Goal: Book appointment/travel/reservation

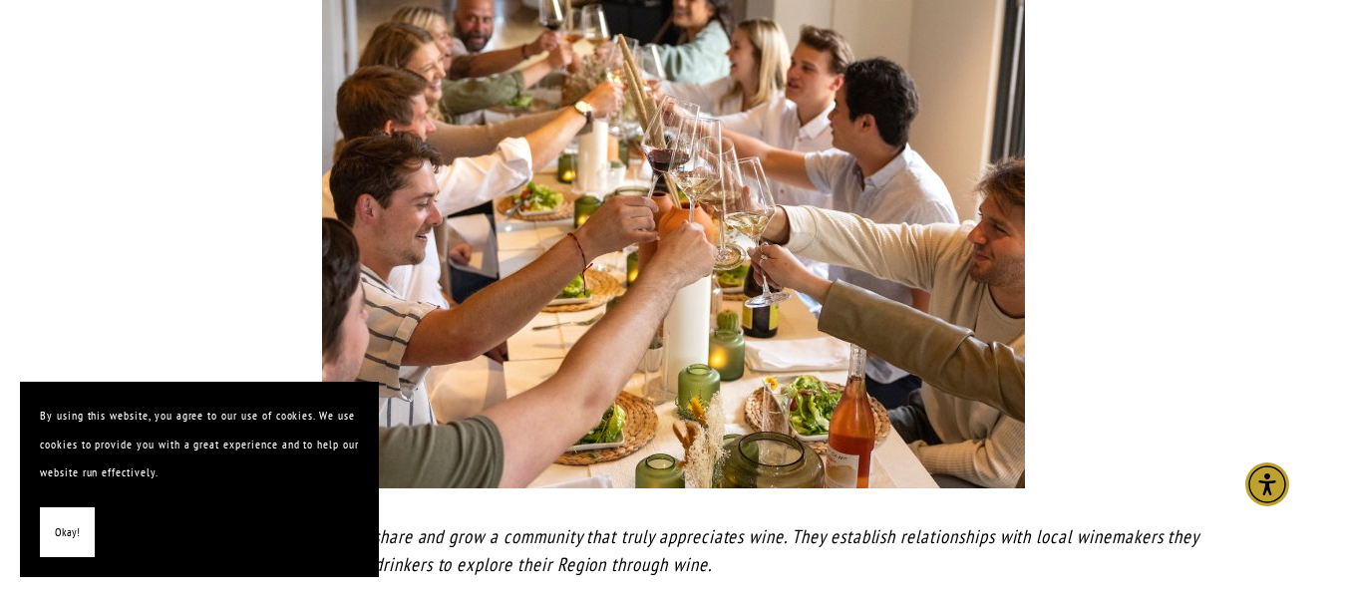
scroll to position [407, 0]
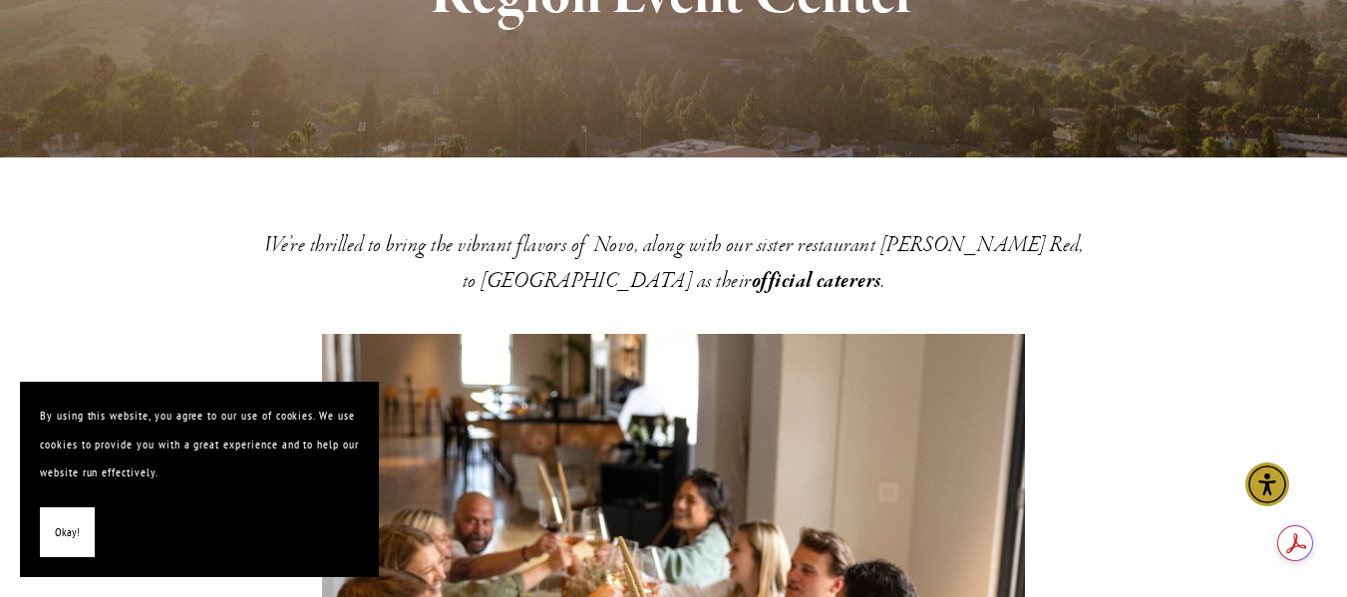
click at [70, 525] on span "Okay!" at bounding box center [67, 532] width 25 height 29
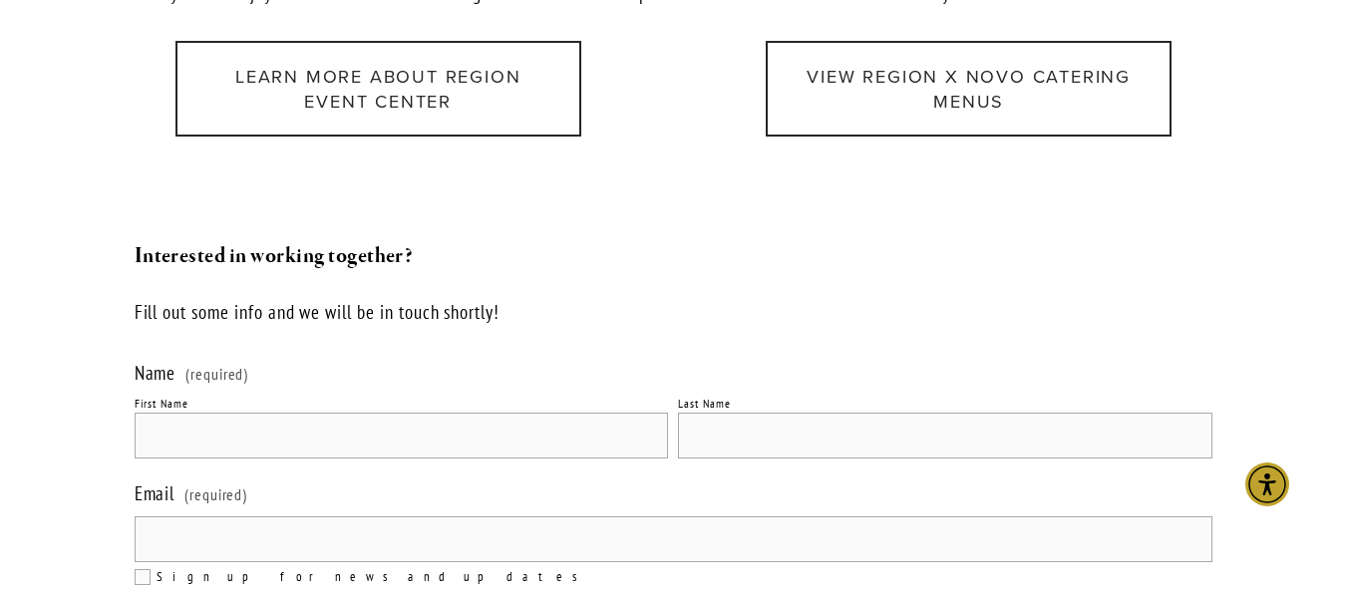
scroll to position [2538, 0]
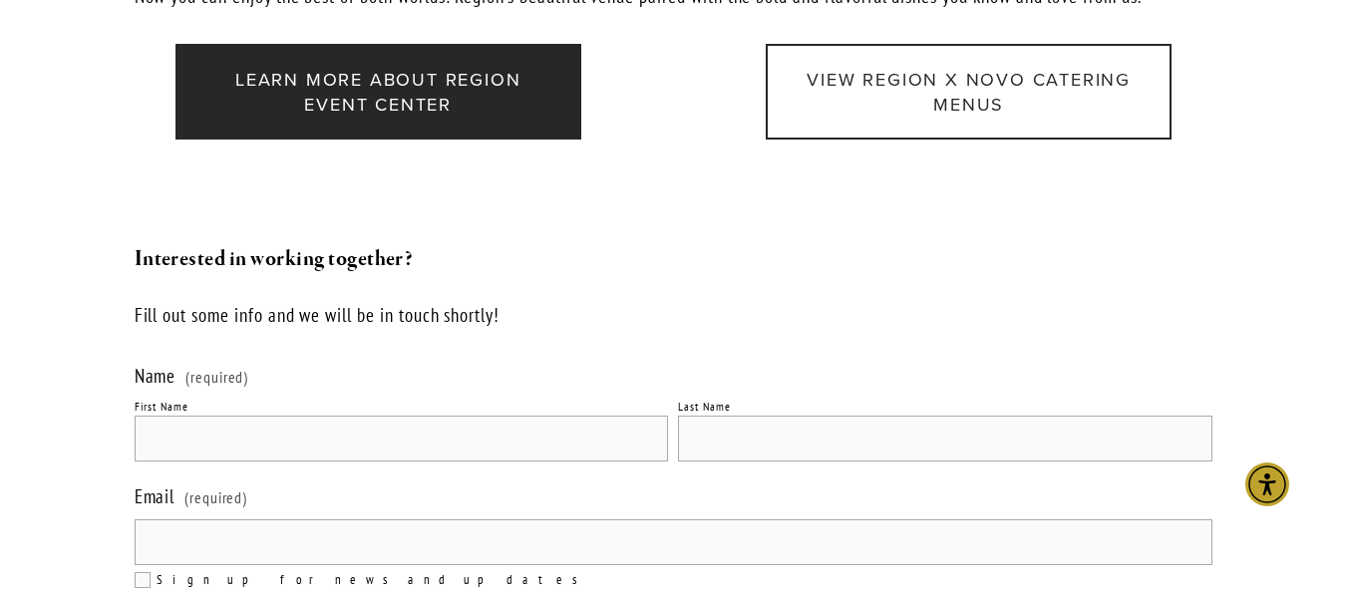
click at [307, 115] on link "Learn more about Region Event Center" at bounding box center [378, 92] width 406 height 96
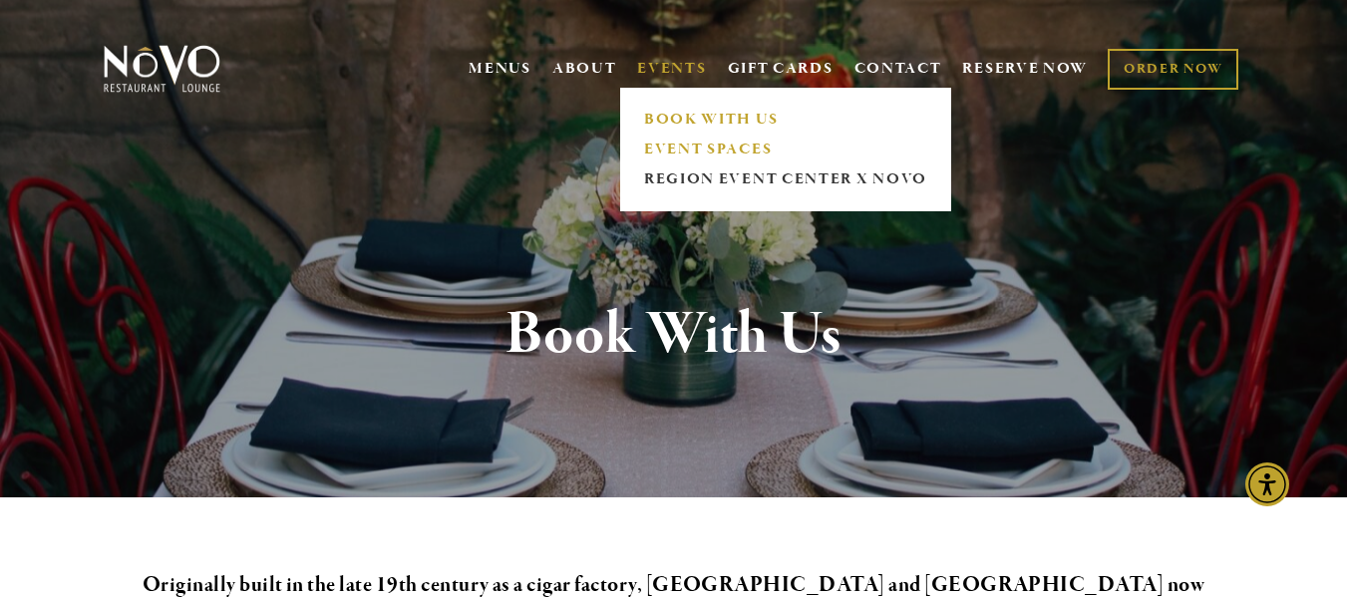
click at [660, 141] on link "EVENT SPACES" at bounding box center [785, 150] width 296 height 30
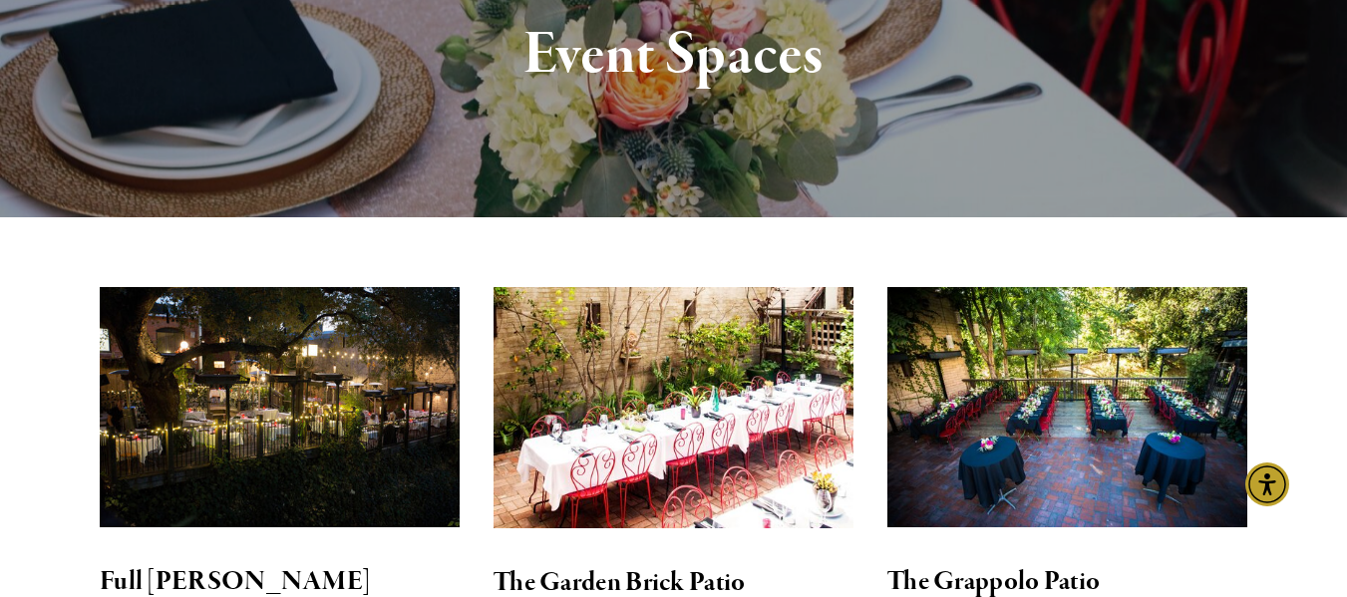
scroll to position [309, 0]
